Goal: Entertainment & Leisure: Browse casually

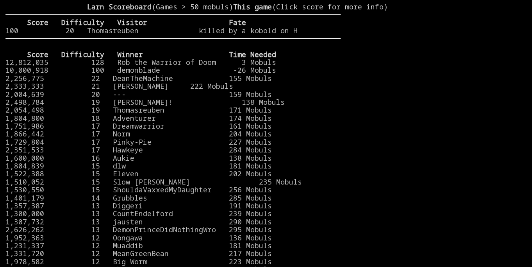
click at [491, 45] on stats at bounding box center [433, 128] width 186 height 251
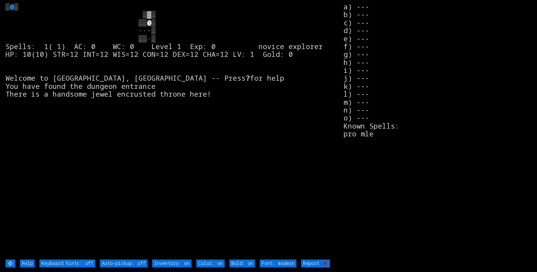
type off "Auto-pickup: on"
